Goal: Task Accomplishment & Management: Complete application form

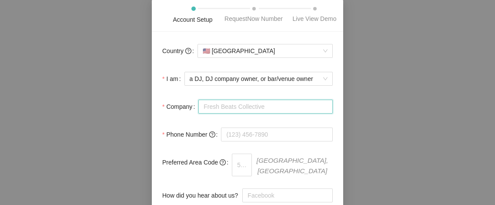
click at [244, 106] on input "Company" at bounding box center [265, 107] width 134 height 14
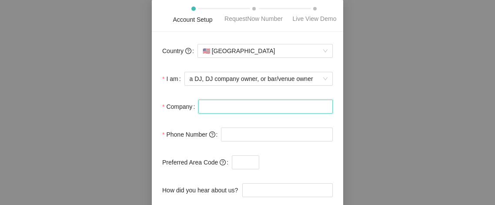
click at [244, 106] on input "Company" at bounding box center [265, 107] width 134 height 14
type input "Studio D2D Event Venues"
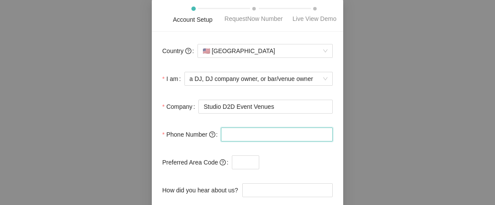
click at [296, 131] on input "tel" at bounding box center [277, 134] width 112 height 14
type input "[PHONE_NUMBER]"
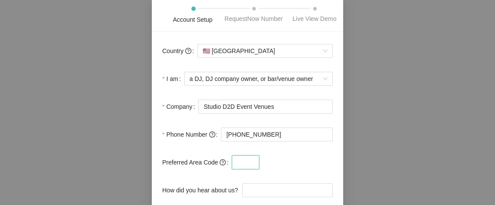
click at [249, 164] on input "text" at bounding box center [245, 162] width 27 height 14
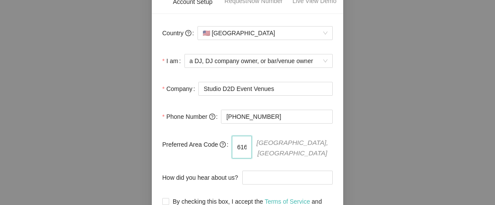
scroll to position [19, 0]
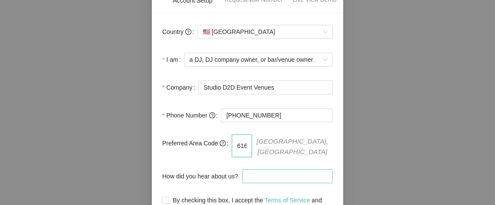
type input "616"
click at [255, 173] on input "How did you hear about us?" at bounding box center [287, 176] width 90 height 14
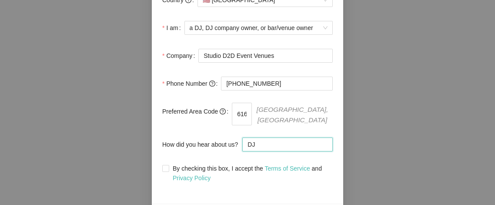
scroll to position [55, 0]
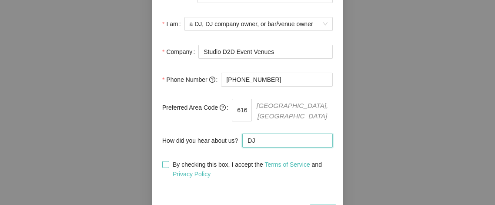
type input "DJ"
click at [168, 161] on input "By checking this box, I accept the Terms of Service and Privacy Policy" at bounding box center [165, 164] width 6 height 6
checkbox input "true"
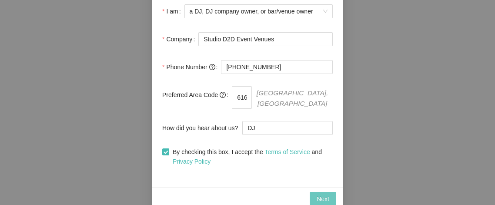
click at [321, 195] on span "Next" at bounding box center [323, 199] width 13 height 10
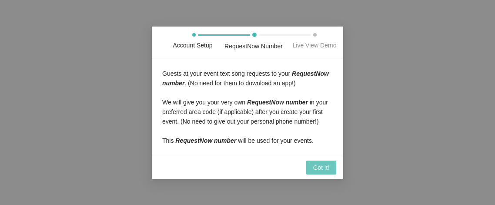
scroll to position [0, 0]
click at [321, 169] on span "Got it!" at bounding box center [321, 168] width 16 height 10
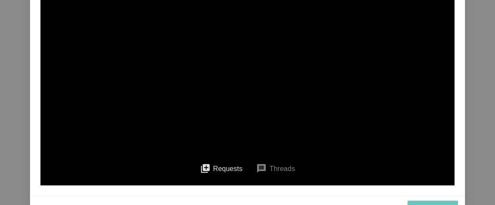
scroll to position [213, 0]
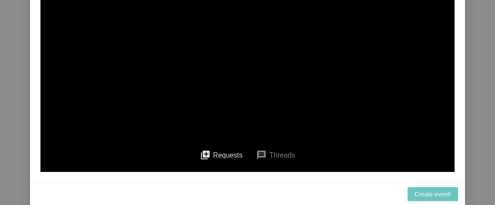
click at [439, 196] on span "Create event!" at bounding box center [432, 194] width 37 height 10
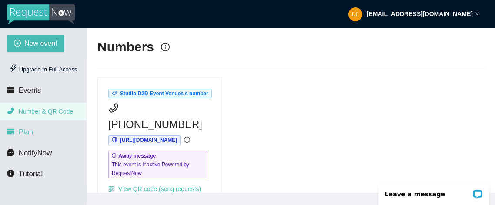
click at [31, 132] on span "Plan" at bounding box center [26, 132] width 15 height 8
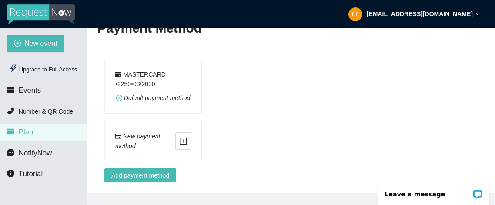
click at [451, 13] on strong "[EMAIL_ADDRESS][DOMAIN_NAME]" at bounding box center [420, 13] width 106 height 7
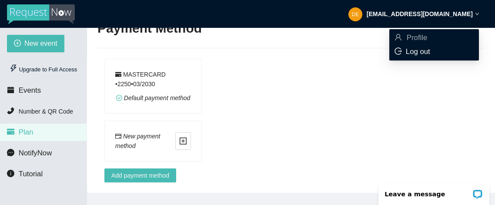
click at [424, 52] on span "Log out" at bounding box center [418, 51] width 24 height 8
